Goal: Task Accomplishment & Management: Use online tool/utility

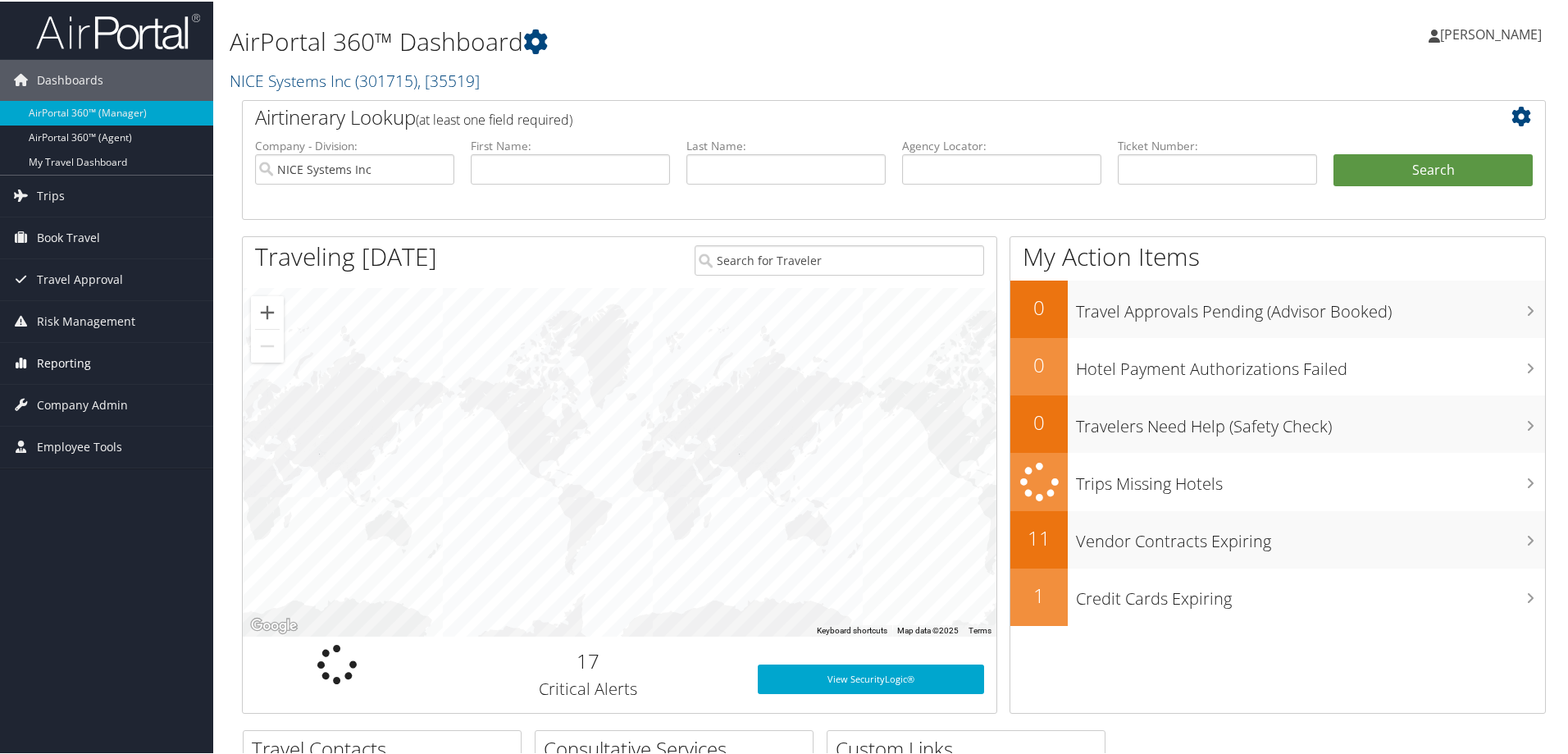
click at [58, 368] on span "Reporting" at bounding box center [63, 361] width 54 height 41
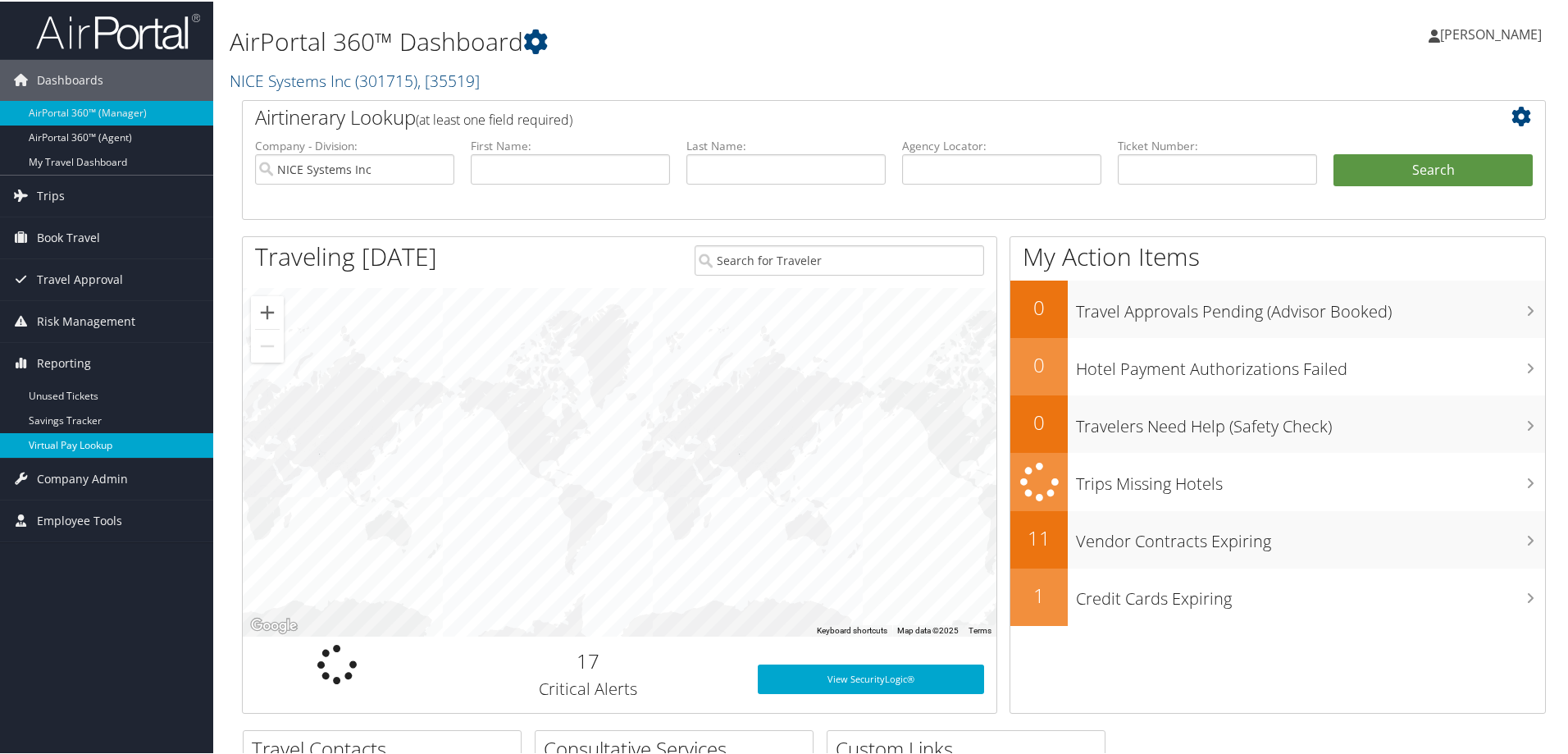
click at [76, 447] on link "Virtual Pay Lookup" at bounding box center [107, 443] width 213 height 25
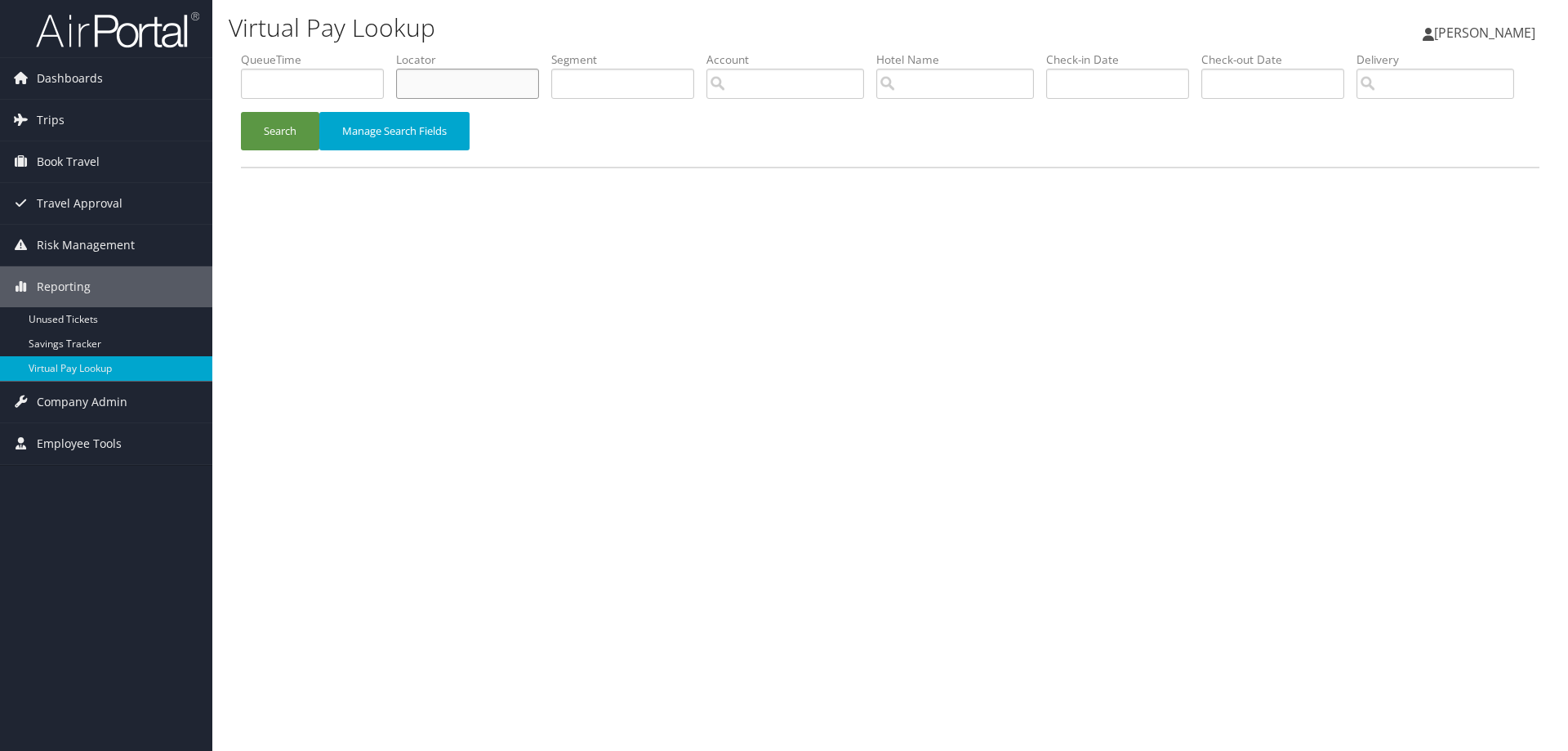
click at [518, 84] on input "text" at bounding box center [467, 84] width 143 height 30
paste input "DLL6RX"
type input "DLL6RX"
click at [278, 151] on button "Search" at bounding box center [280, 131] width 78 height 38
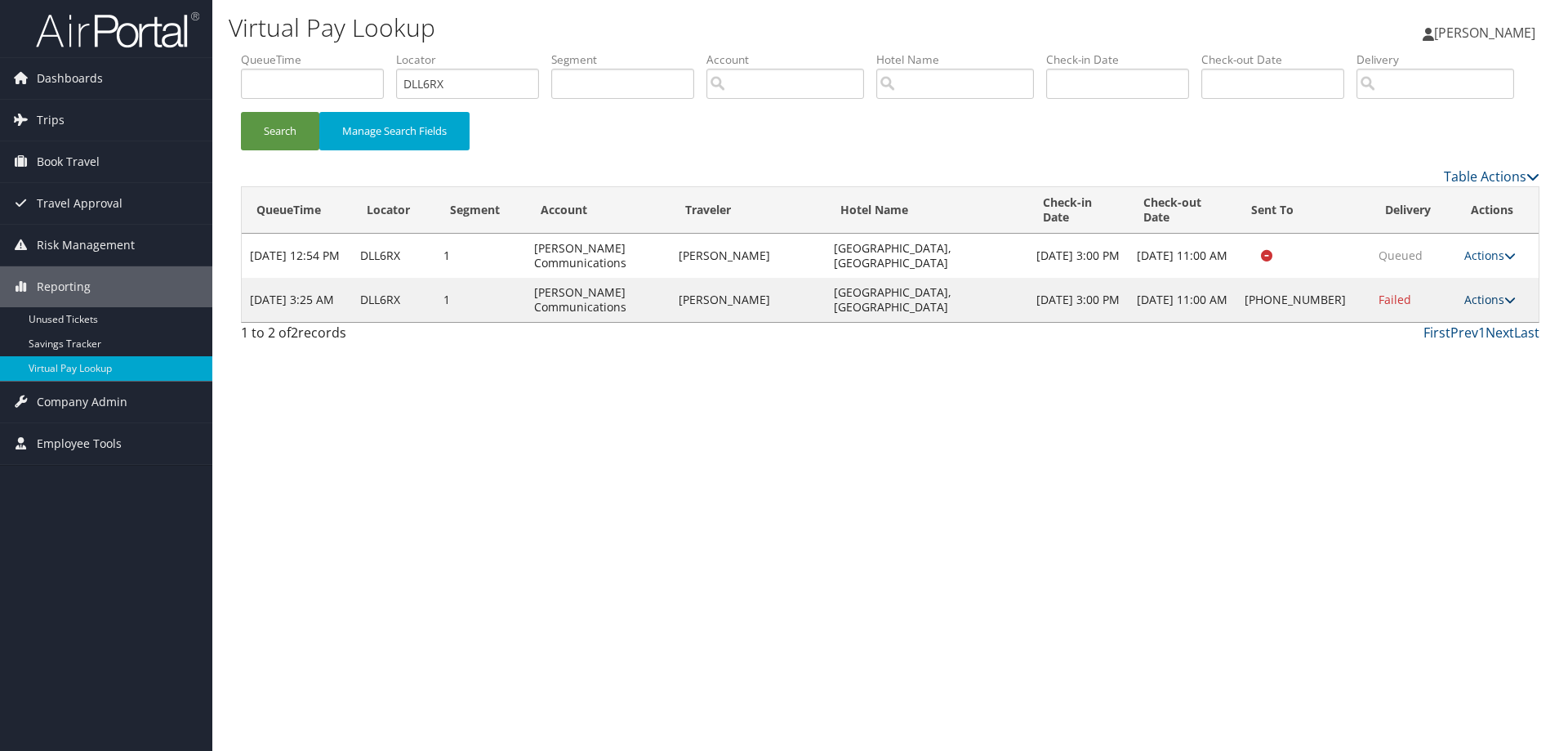
click at [1501, 307] on link "Actions" at bounding box center [1490, 299] width 52 height 15
click at [1434, 338] on link "Resend" at bounding box center [1440, 323] width 140 height 28
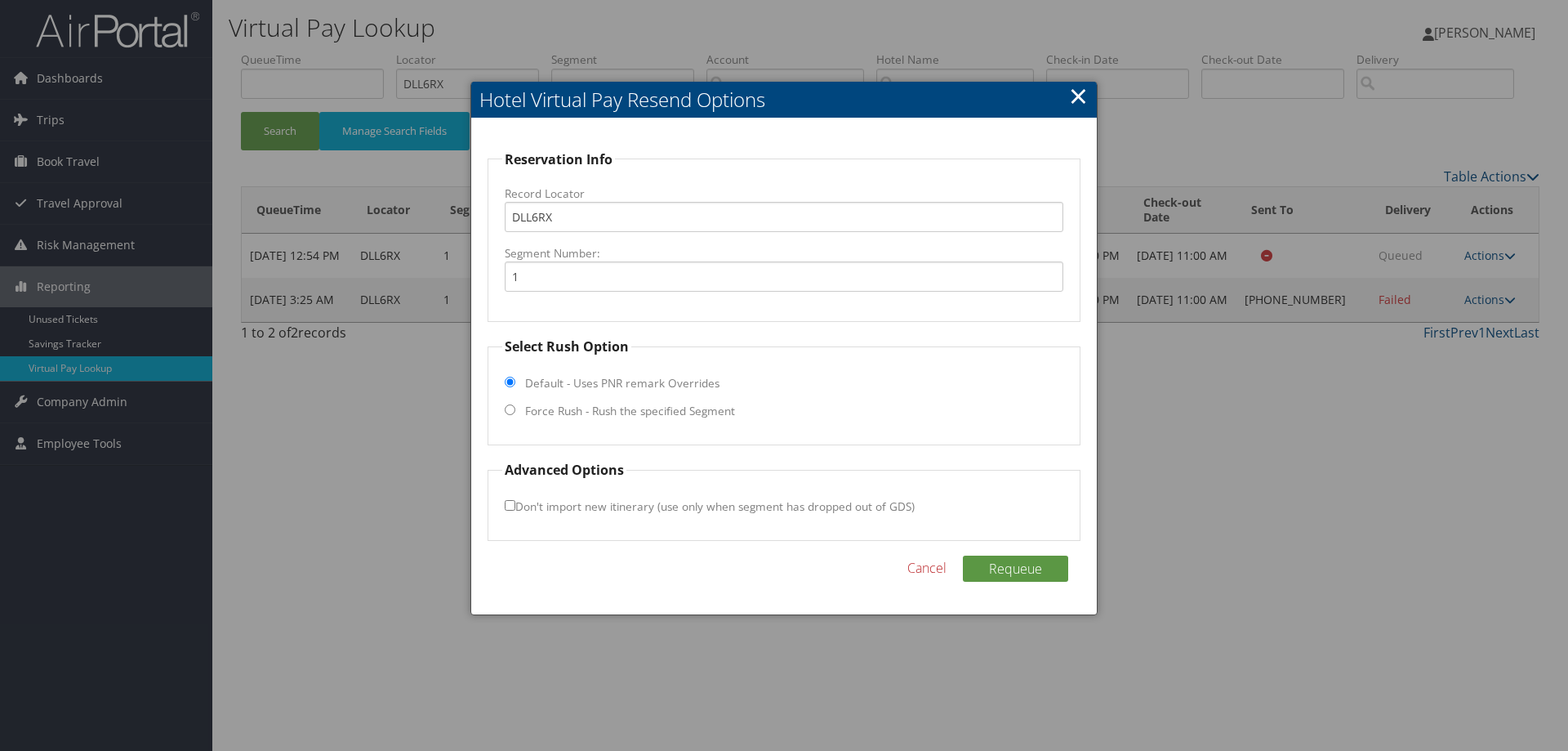
click at [512, 410] on input "Force Rush - Rush the specified Segment" at bounding box center [510, 410] width 11 height 11
radio input "true"
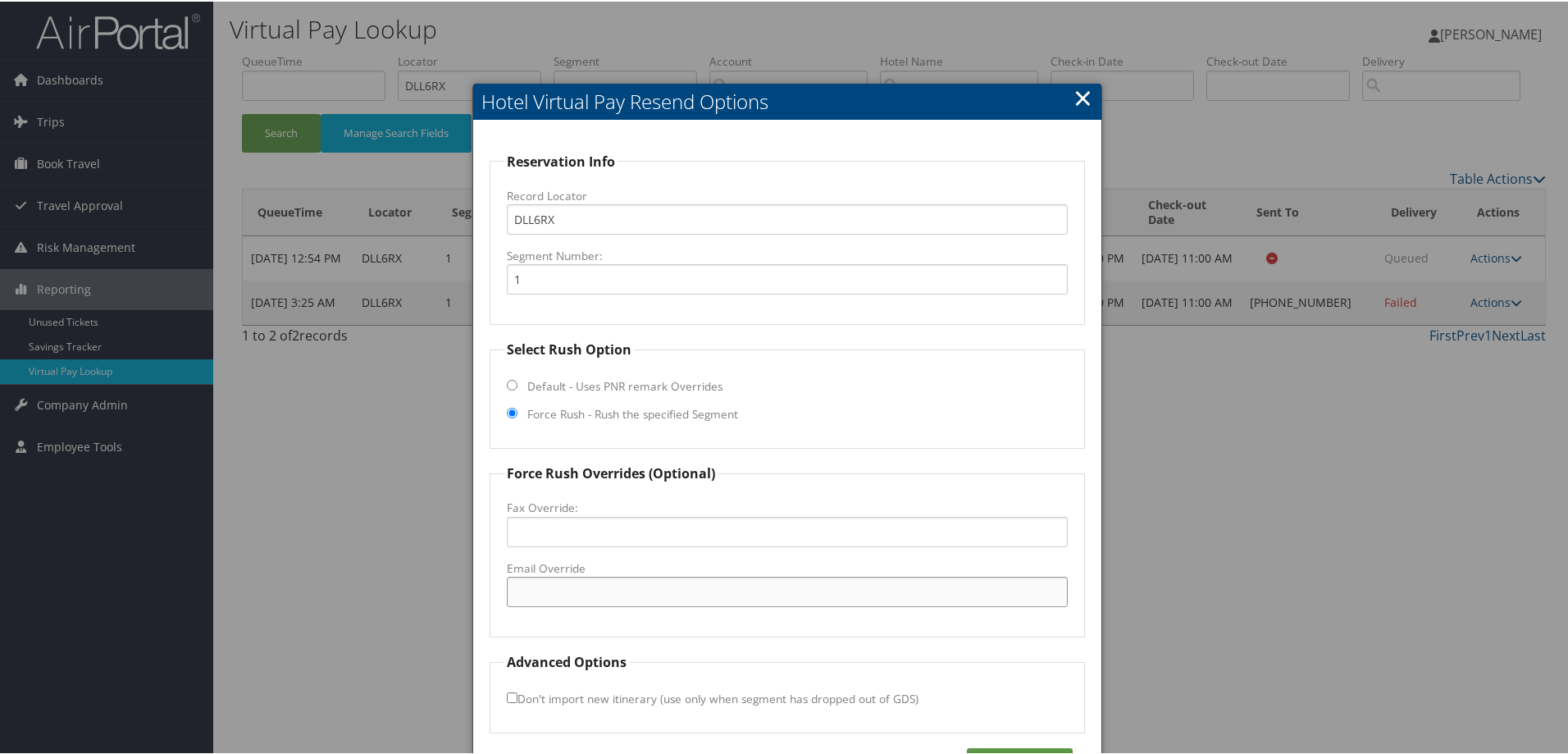
click at [585, 580] on input "Email Override" at bounding box center [787, 590] width 561 height 30
paste input "frontdesk.ocfdt@hilton.com"
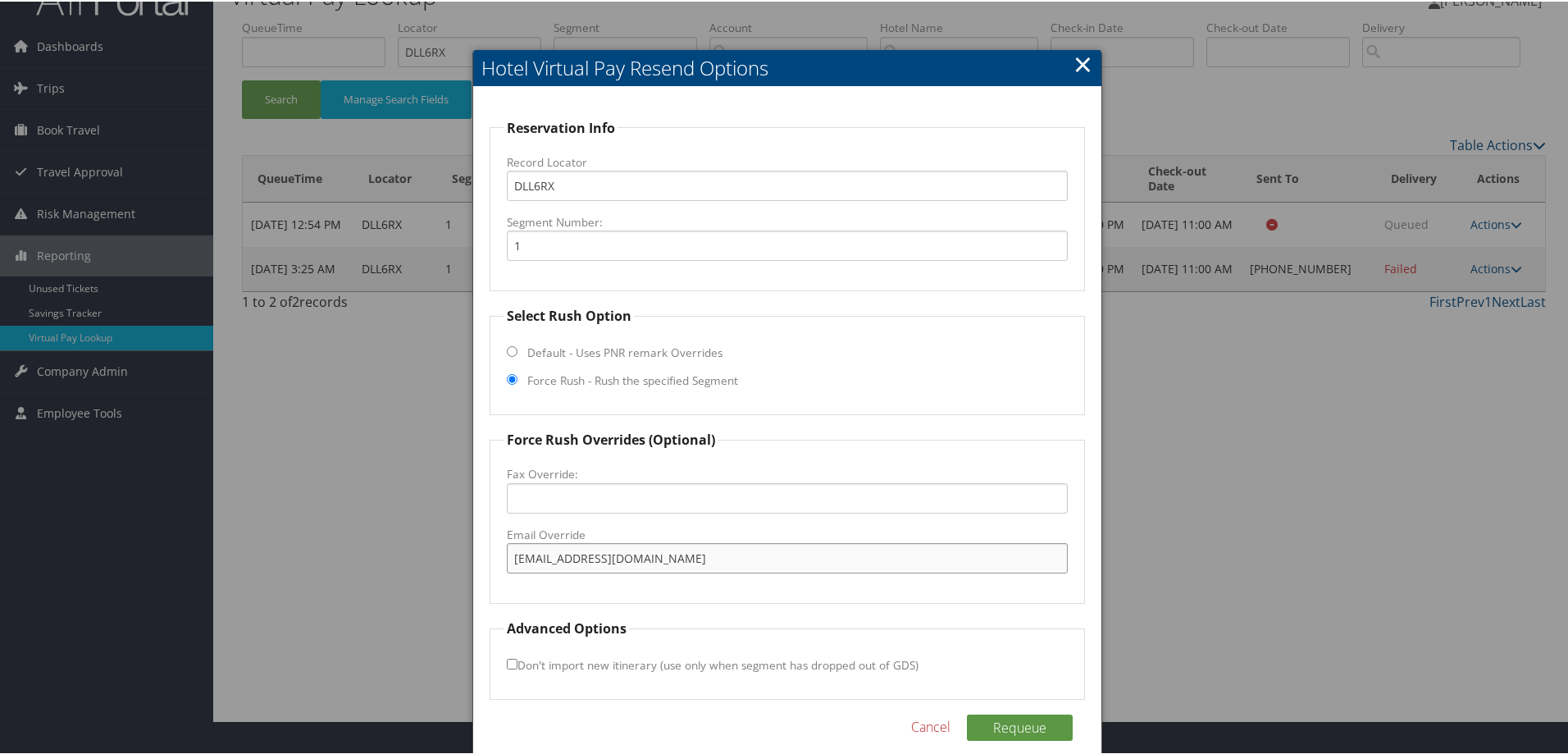
scroll to position [53, 0]
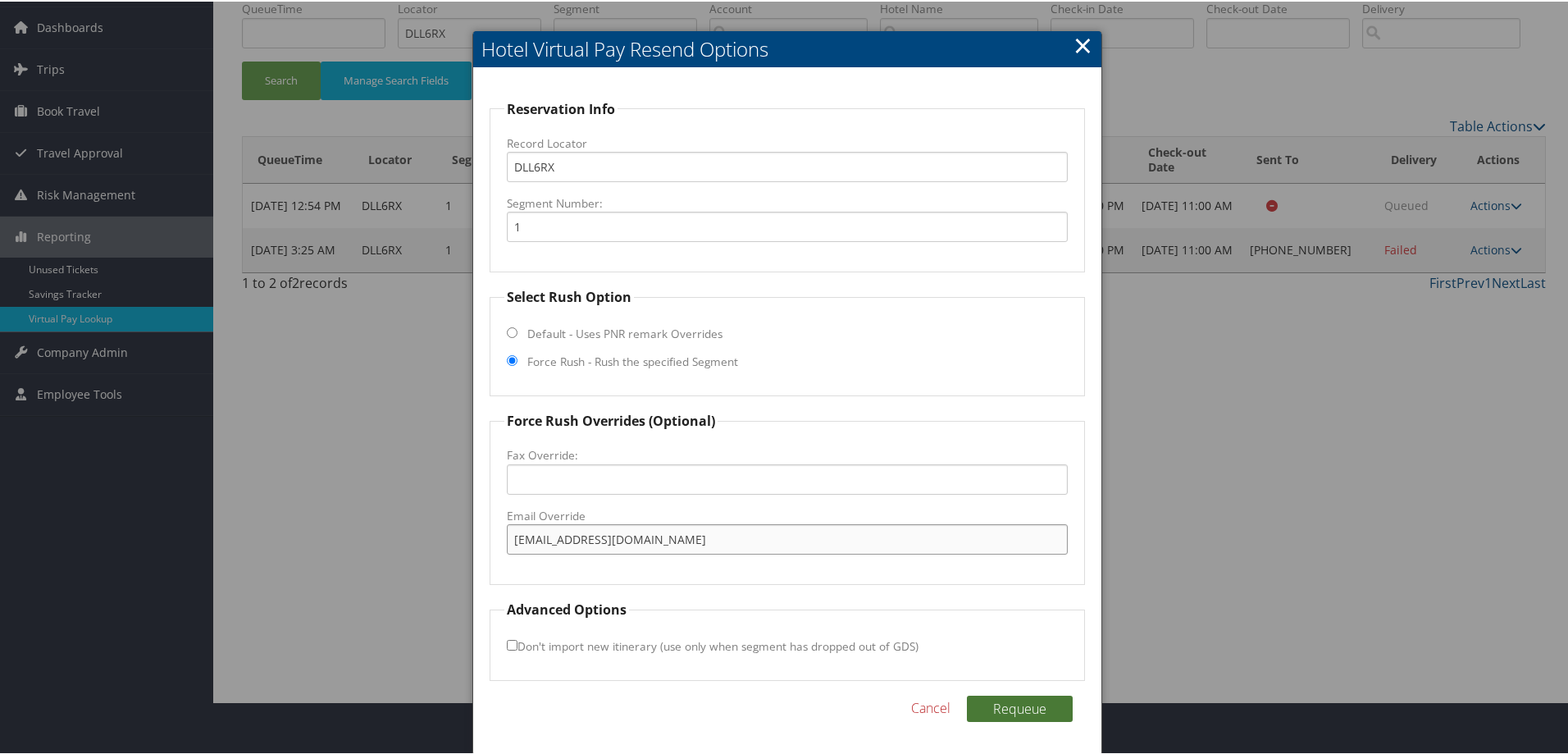
type input "frontdesk.ocfdt@hilton.com"
click at [995, 709] on button "Requeue" at bounding box center [1020, 707] width 106 height 26
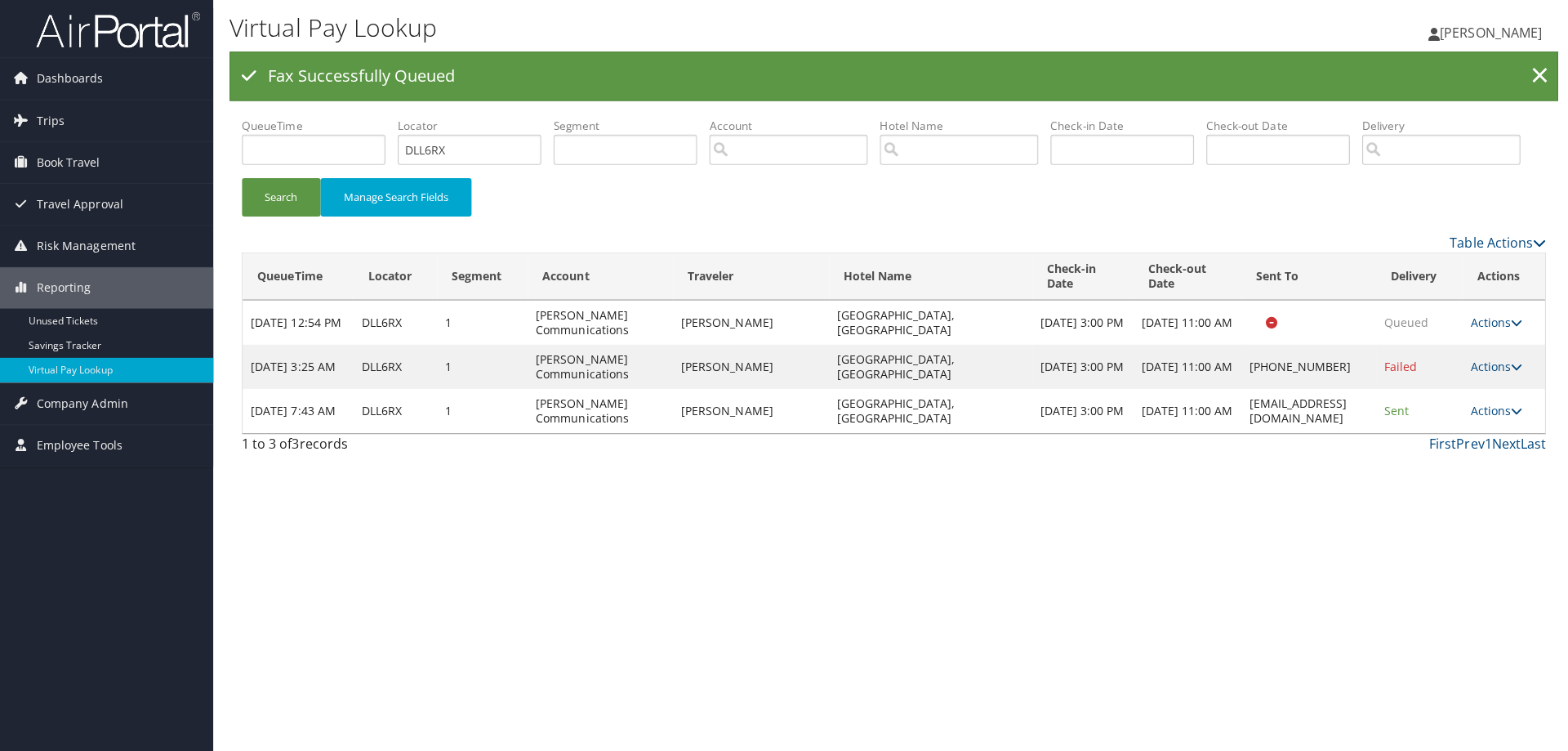
scroll to position [0, 0]
